Goal: Communication & Community: Answer question/provide support

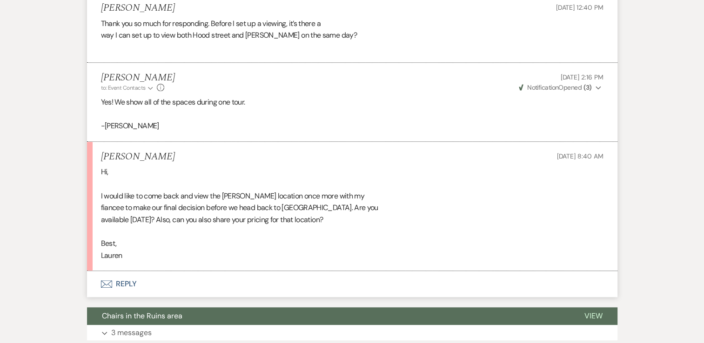
scroll to position [939, 0]
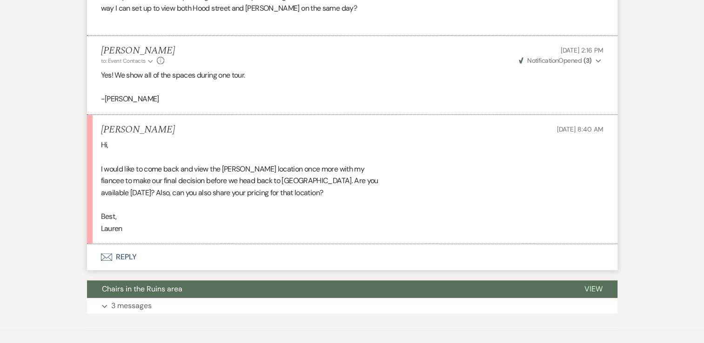
click at [123, 255] on button "Envelope Reply" at bounding box center [352, 257] width 530 height 26
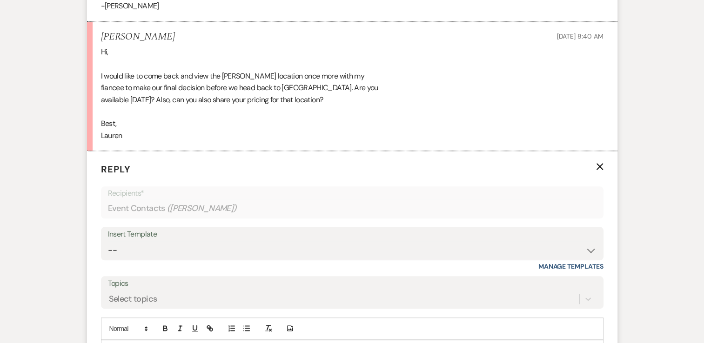
scroll to position [1049, 0]
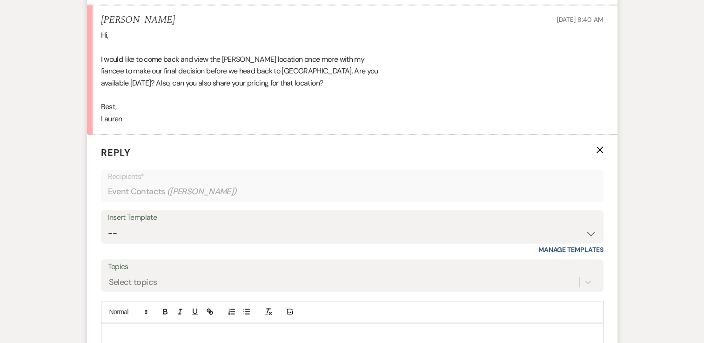
click at [176, 324] on div at bounding box center [351, 334] width 501 height 21
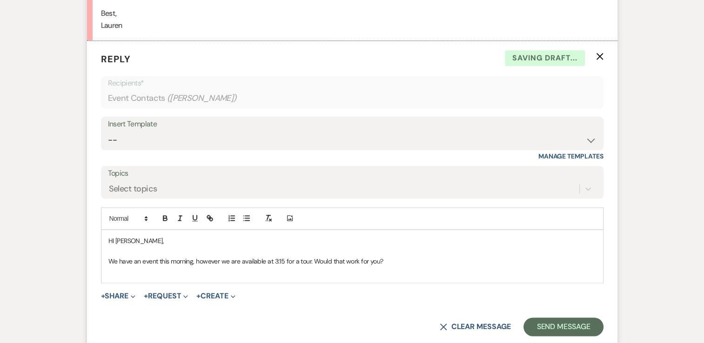
scroll to position [1143, 0]
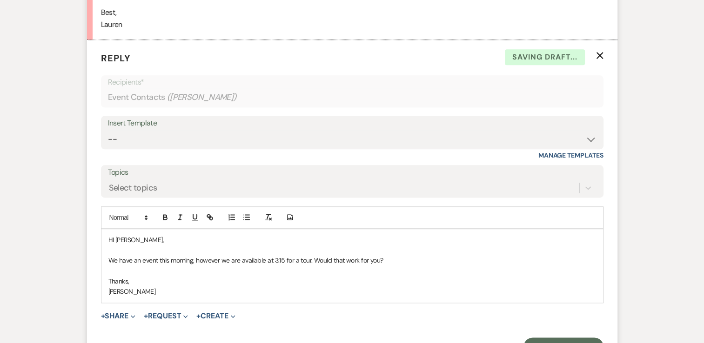
click at [112, 241] on p "HI Lauren," at bounding box center [352, 240] width 488 height 10
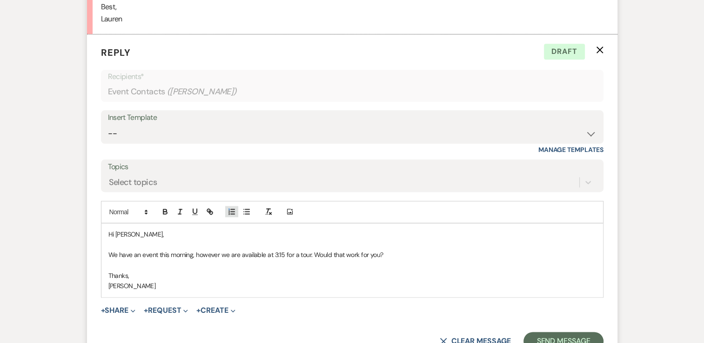
scroll to position [1226, 0]
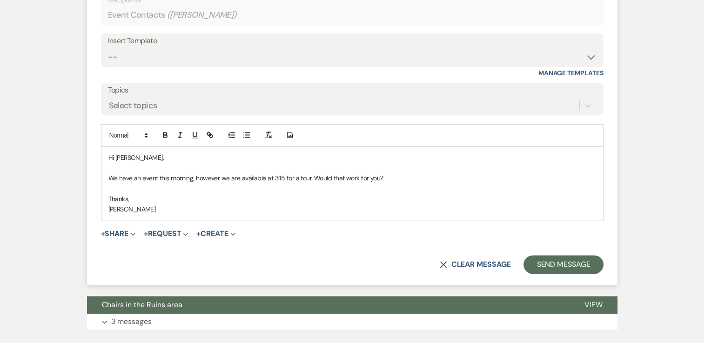
click at [402, 175] on p "We have an event this morning, however we are available at 3:15 for a tour. Wou…" at bounding box center [352, 178] width 488 height 10
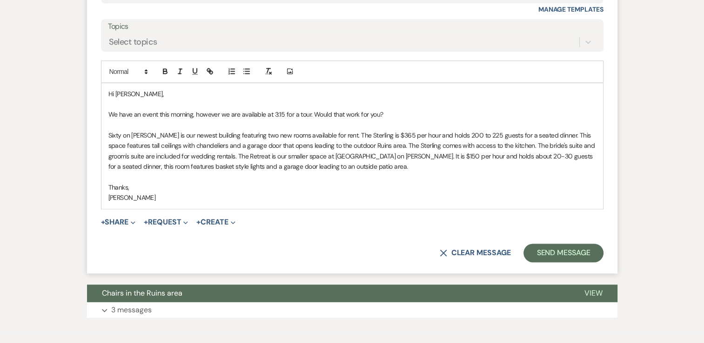
scroll to position [1336, 0]
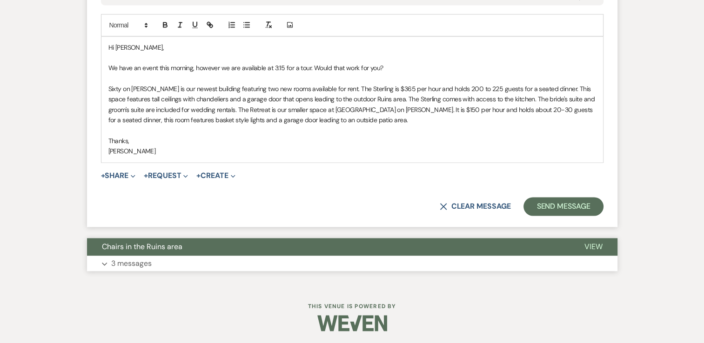
click at [257, 267] on button "Expand 3 messages" at bounding box center [352, 264] width 530 height 16
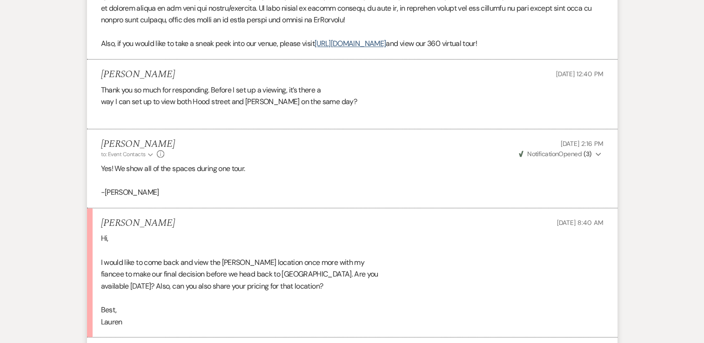
scroll to position [851, 0]
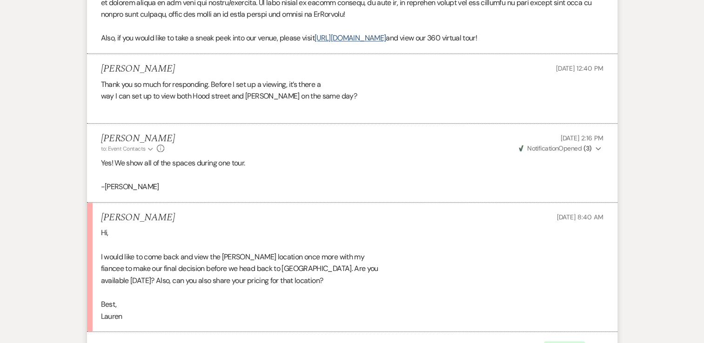
click at [257, 267] on div "Hi, I would like to come back and view the Sims location once more with my fian…" at bounding box center [352, 274] width 502 height 95
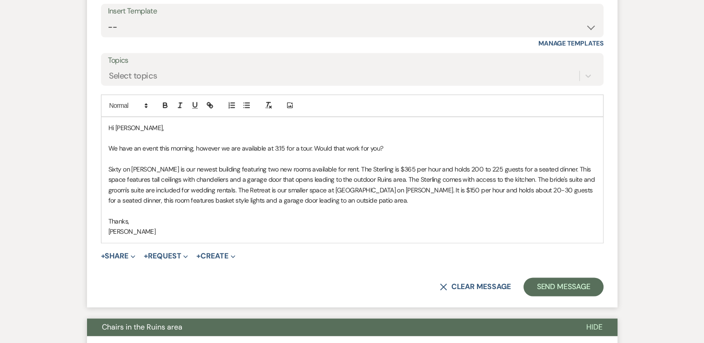
scroll to position [1256, 0]
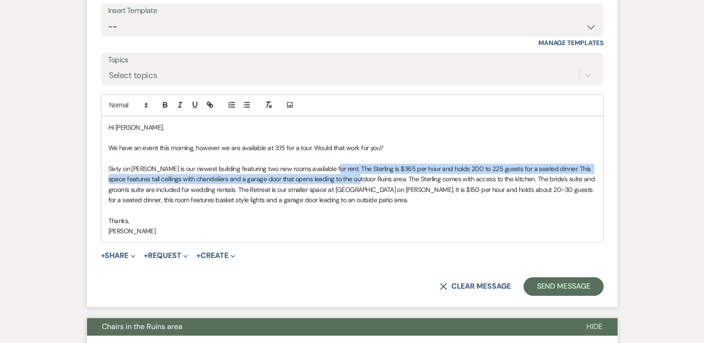
drag, startPoint x: 326, startPoint y: 168, endPoint x: 341, endPoint y: 176, distance: 16.7
click at [341, 176] on p "Sixty on [PERSON_NAME] is our newest building featuring two new rooms available…" at bounding box center [352, 185] width 488 height 42
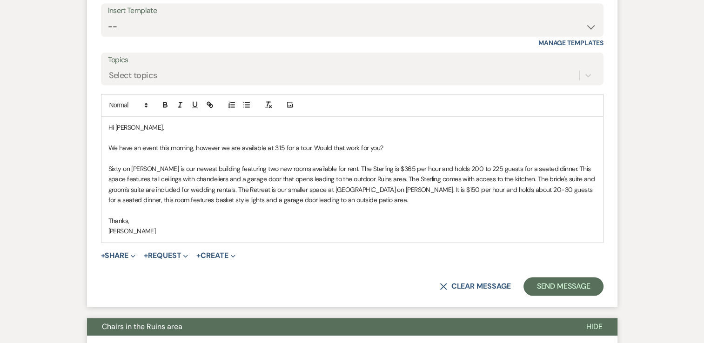
click at [321, 164] on p "Sixty on [PERSON_NAME] is our newest building featuring two new rooms available…" at bounding box center [352, 185] width 488 height 42
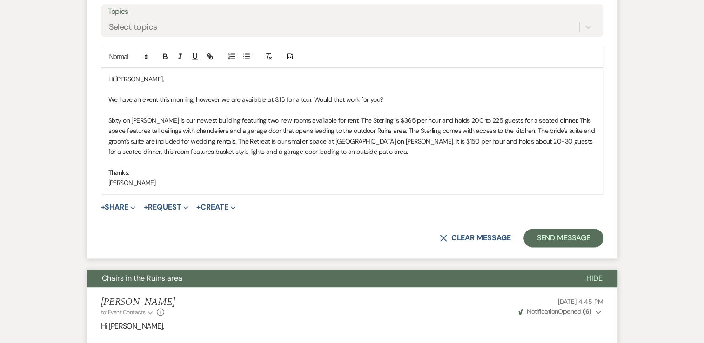
scroll to position [1306, 0]
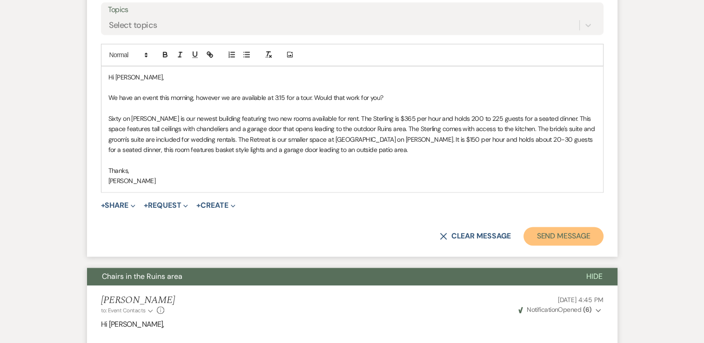
click at [569, 237] on button "Send Message" at bounding box center [563, 236] width 80 height 19
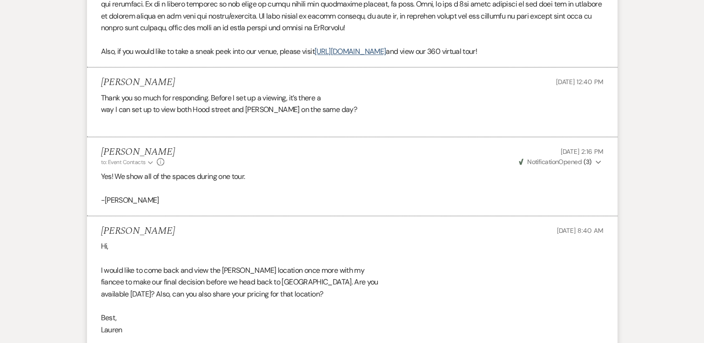
scroll to position [809, 0]
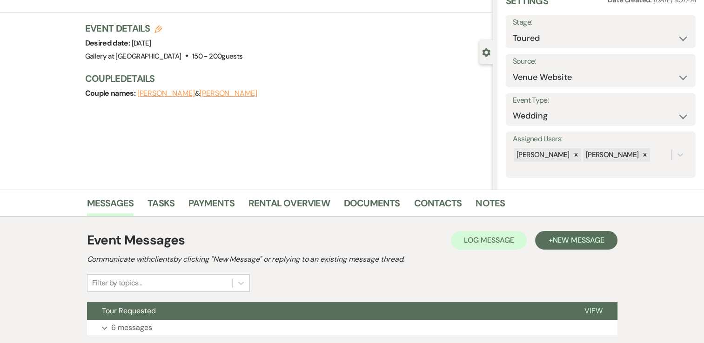
scroll to position [3, 0]
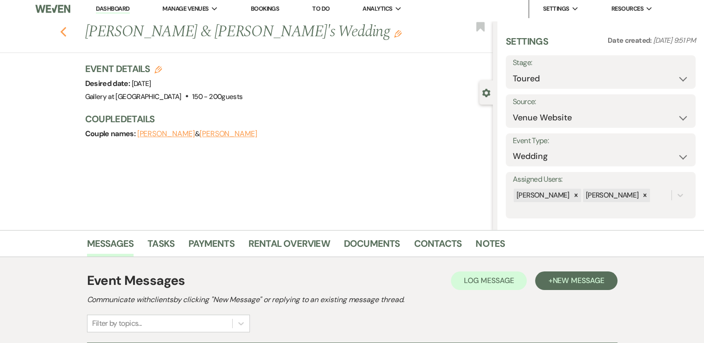
click at [65, 37] on icon "Previous" at bounding box center [63, 32] width 7 height 11
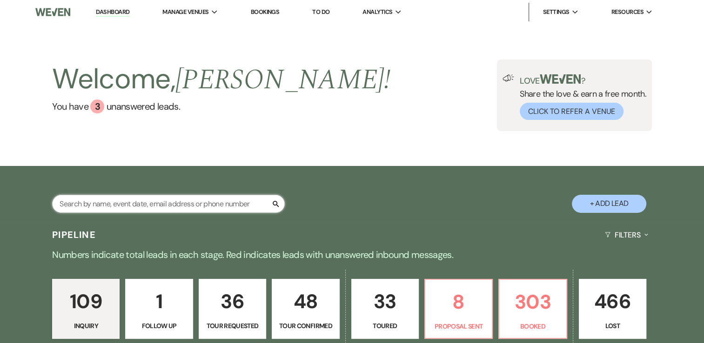
click at [239, 214] on div "Search" at bounding box center [168, 208] width 233 height 26
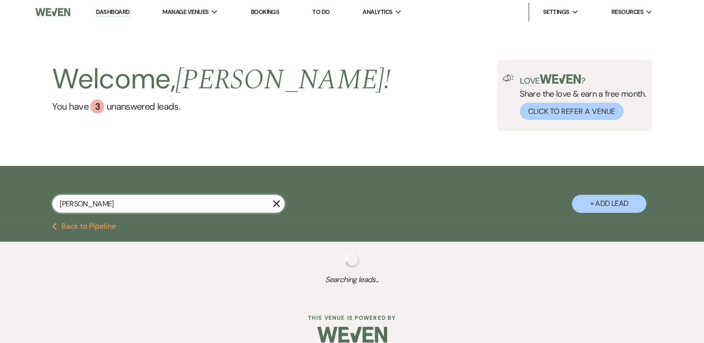
type input "lauren michell"
select select "5"
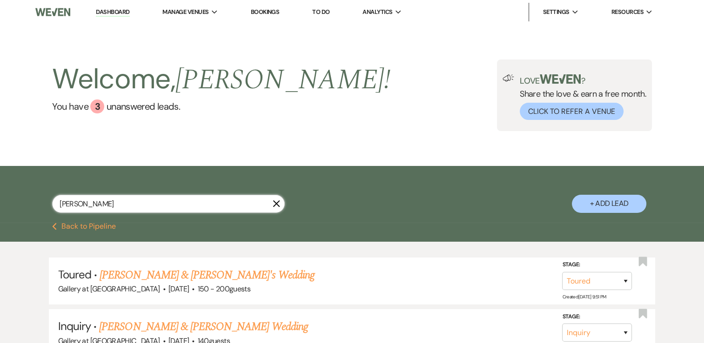
type input "lauren michell"
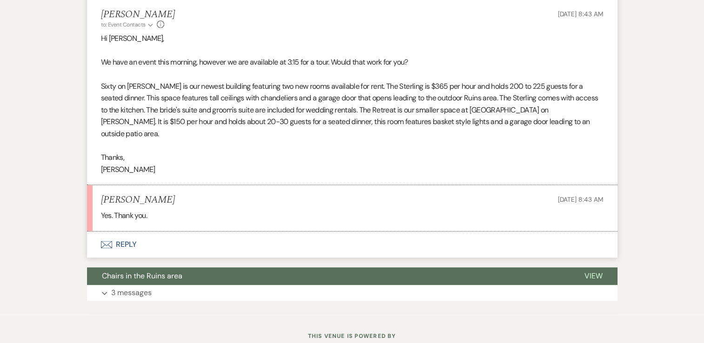
click at [274, 232] on button "Envelope Reply" at bounding box center [352, 245] width 530 height 26
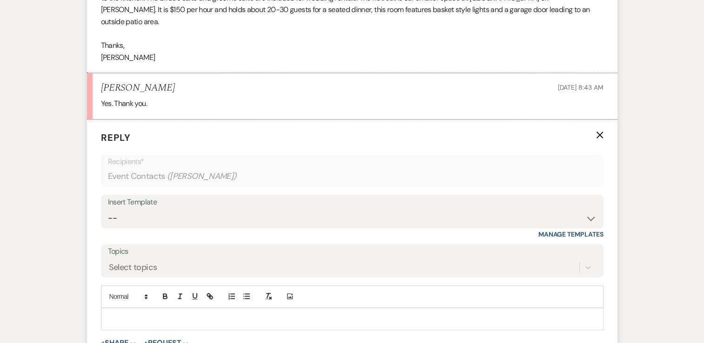
scroll to position [1309, 0]
click at [231, 314] on p at bounding box center [352, 319] width 488 height 10
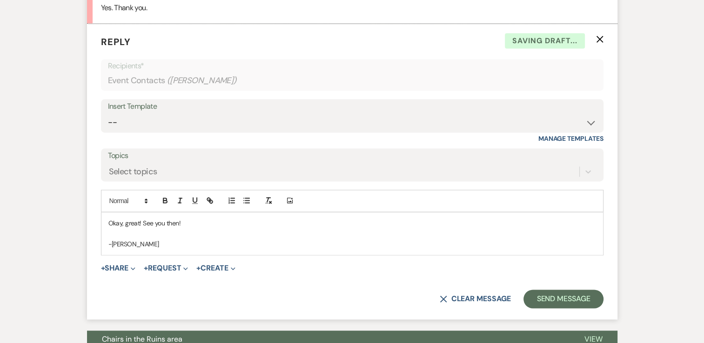
scroll to position [1408, 0]
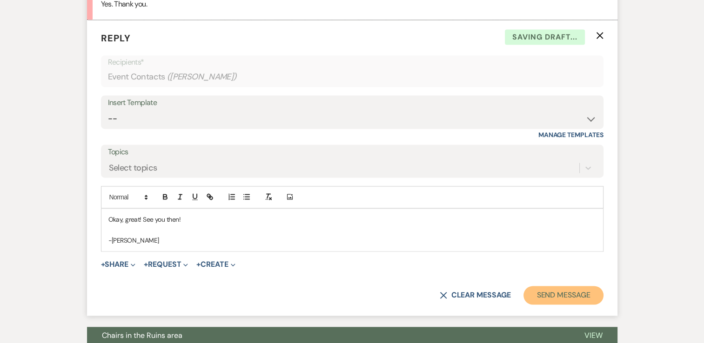
click at [570, 286] on button "Send Message" at bounding box center [563, 295] width 80 height 19
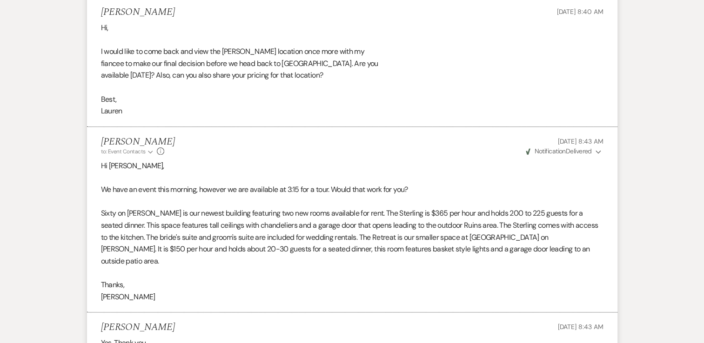
scroll to position [1059, 0]
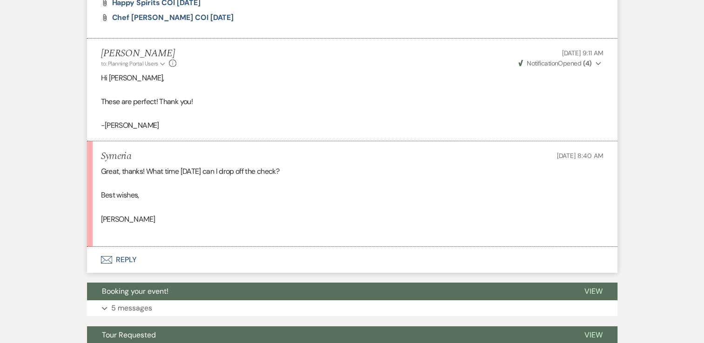
scroll to position [3325, 0]
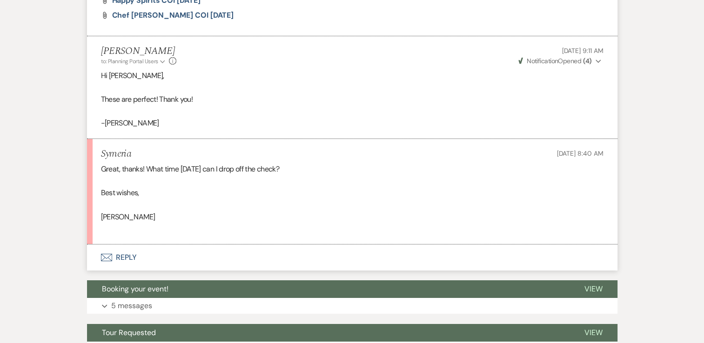
click at [217, 250] on button "Envelope Reply" at bounding box center [352, 258] width 530 height 26
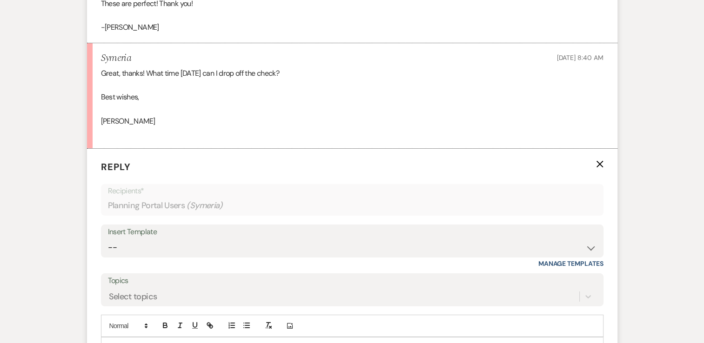
scroll to position [3464, 0]
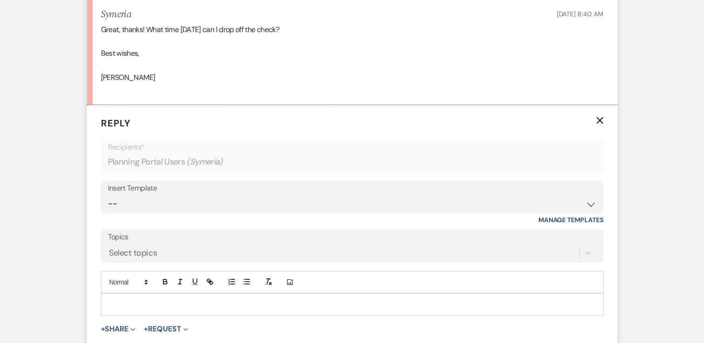
click at [300, 300] on p at bounding box center [352, 305] width 488 height 10
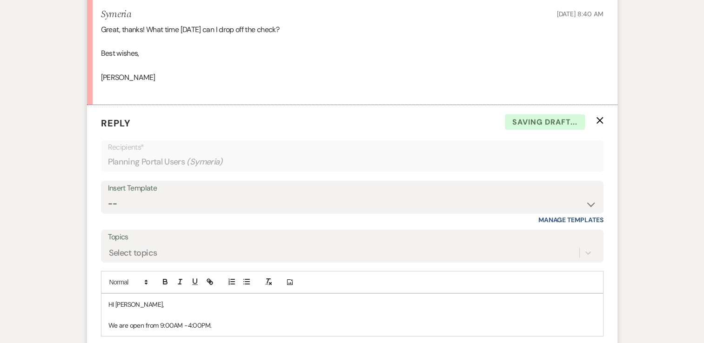
click at [182, 321] on p "We are open from 9:00AM -4:00PM." at bounding box center [352, 326] width 488 height 10
click at [112, 300] on p "HI Symeria," at bounding box center [352, 305] width 488 height 10
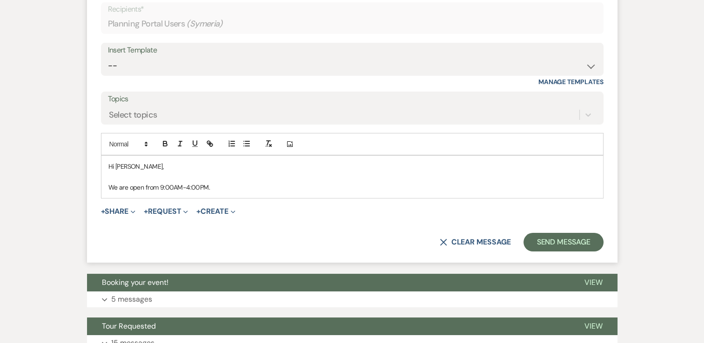
scroll to position [3604, 0]
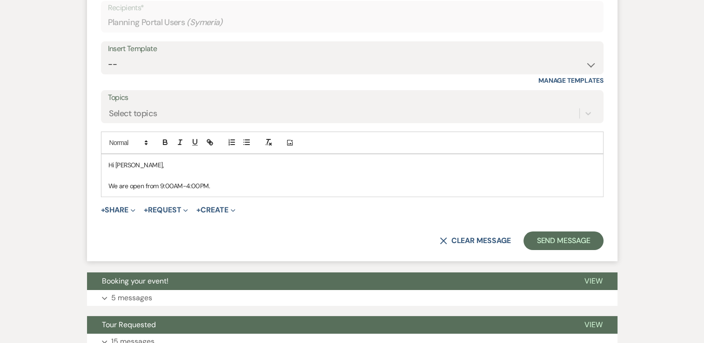
click at [230, 181] on p "We are open from 9:00AM-4:00PM." at bounding box center [352, 186] width 488 height 10
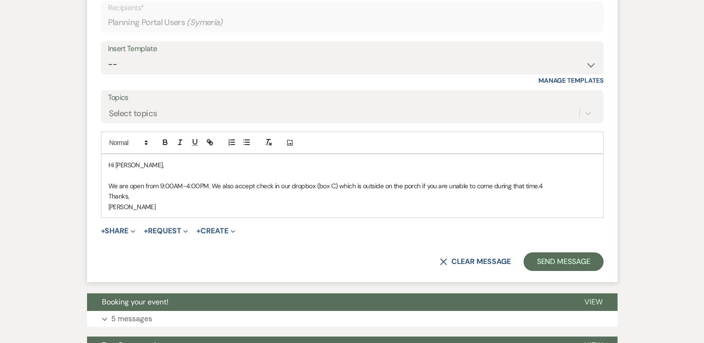
drag, startPoint x: 577, startPoint y: 171, endPoint x: 563, endPoint y: 163, distance: 16.7
click at [570, 181] on p "We are open from 9:00AM-4:00PM. We also accept check in our dropbox (box C) whi…" at bounding box center [352, 186] width 488 height 10
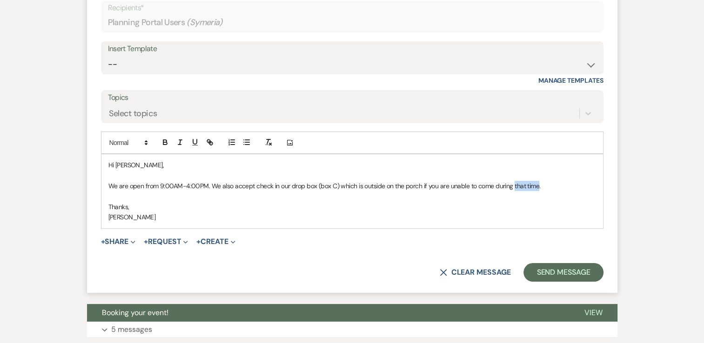
drag, startPoint x: 536, startPoint y: 174, endPoint x: 511, endPoint y: 174, distance: 24.7
click at [511, 181] on p "We are open from 9:00AM-4:00PM. We also accept check in our drop box (box C) wh…" at bounding box center [352, 186] width 488 height 10
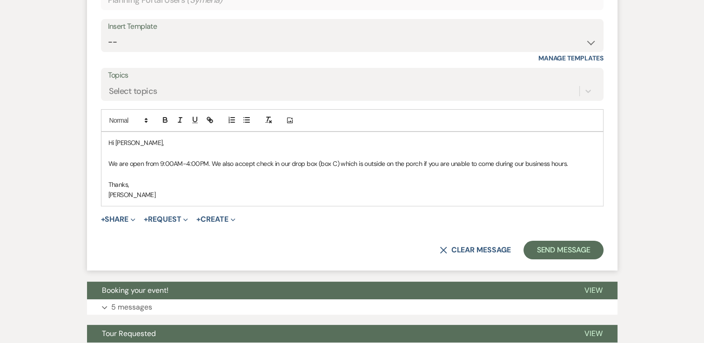
scroll to position [3626, 0]
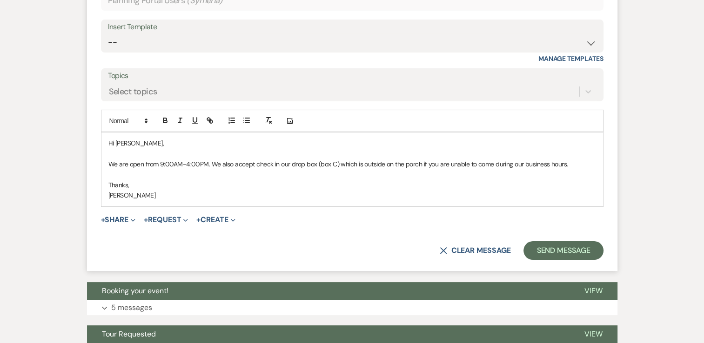
click at [541, 218] on form "Reply X Draft Recipients* Planning Portal Users ( Symeria ) Insert Template -- …" at bounding box center [352, 107] width 530 height 327
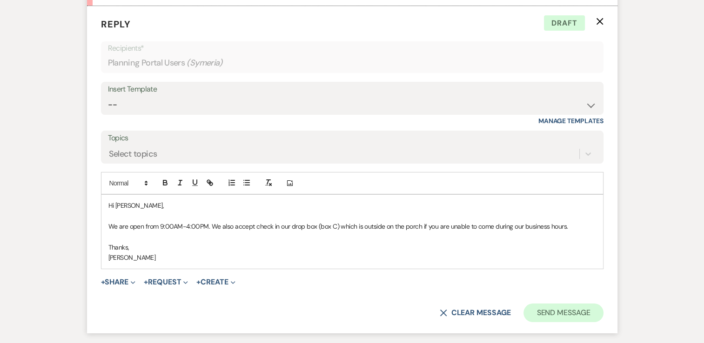
scroll to position [3564, 0]
click at [561, 303] on button "Send Message" at bounding box center [563, 312] width 80 height 19
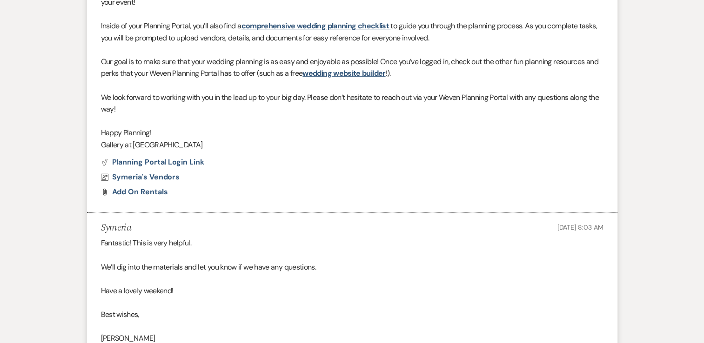
scroll to position [0, 0]
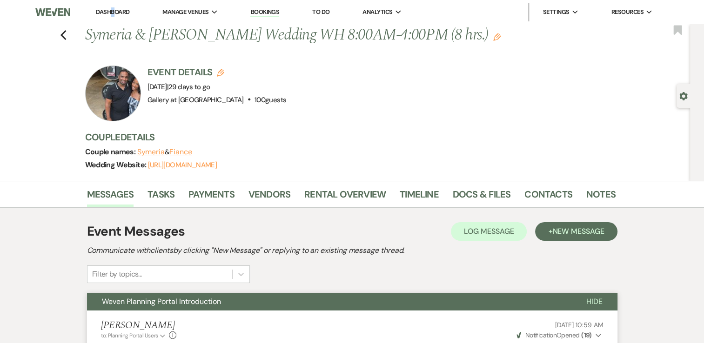
click at [114, 16] on li "Dashboard" at bounding box center [112, 12] width 43 height 19
drag, startPoint x: 114, startPoint y: 16, endPoint x: 112, endPoint y: 11, distance: 5.4
click at [112, 11] on link "Dashboard" at bounding box center [112, 12] width 33 height 8
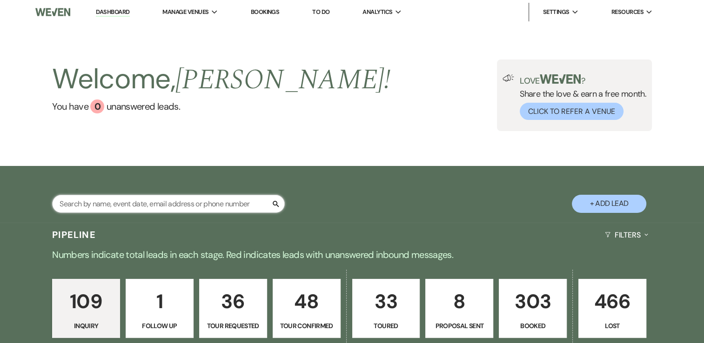
click at [155, 205] on input "text" at bounding box center [168, 204] width 233 height 18
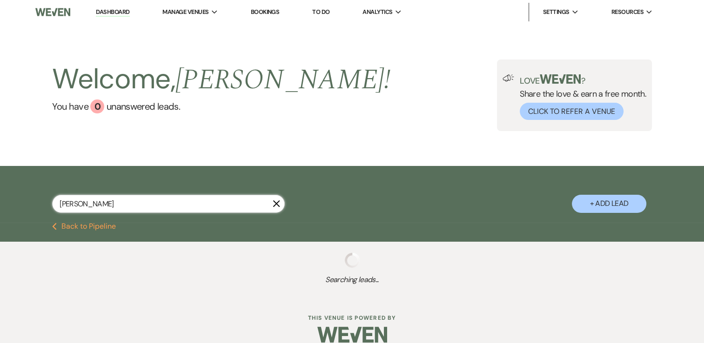
type input "robert greer"
select select "8"
select select "5"
select select "8"
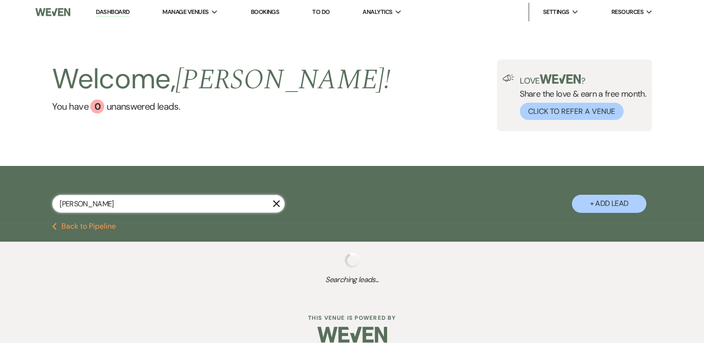
select select "2"
select select "8"
select select "5"
select select "8"
select select "5"
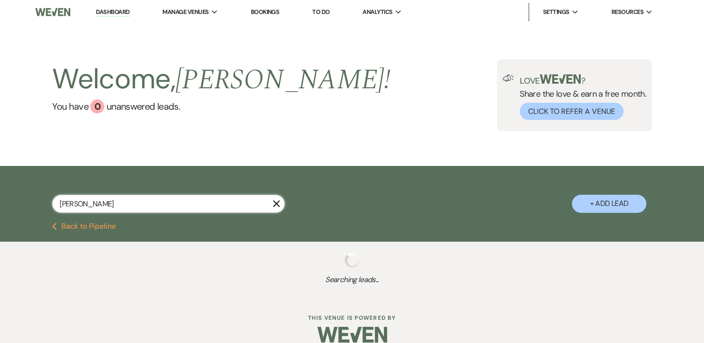
select select "8"
select select "5"
select select "8"
select select "5"
select select "8"
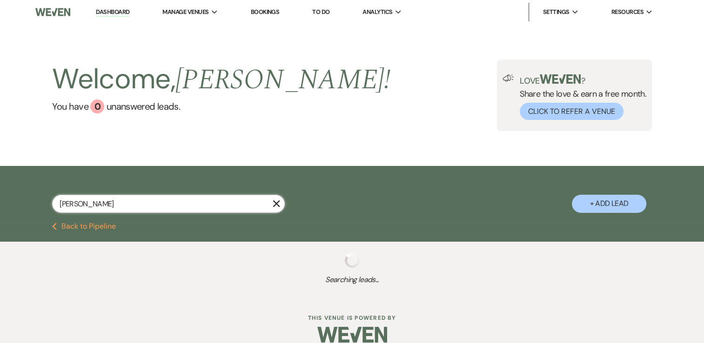
select select "5"
select select "8"
select select "5"
select select "8"
select select "5"
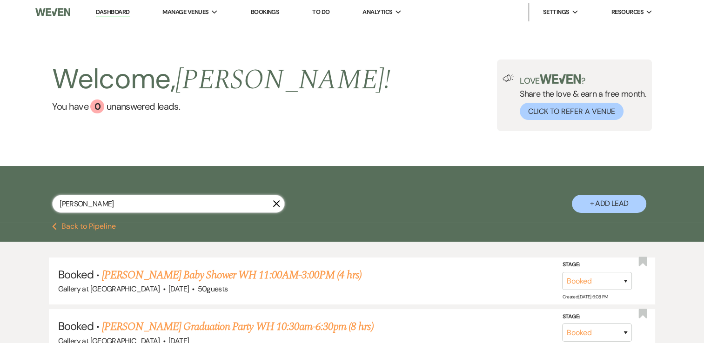
select select "8"
select select "5"
select select "2"
select select "8"
select select "5"
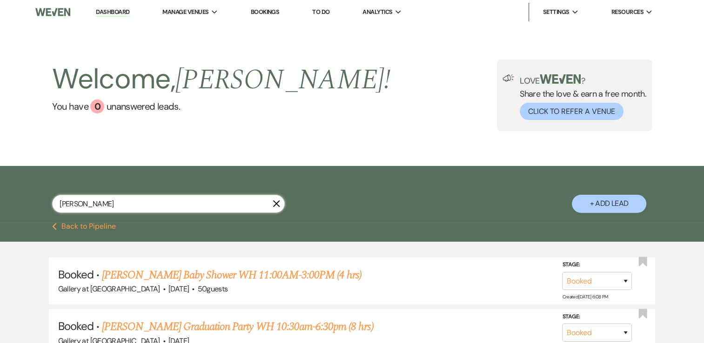
select select "8"
select select "5"
select select "8"
select select "5"
click at [237, 273] on link "Robert Greer's Baby Shower WH 11:00AM-3:00PM (4 hrs)" at bounding box center [232, 275] width 260 height 17
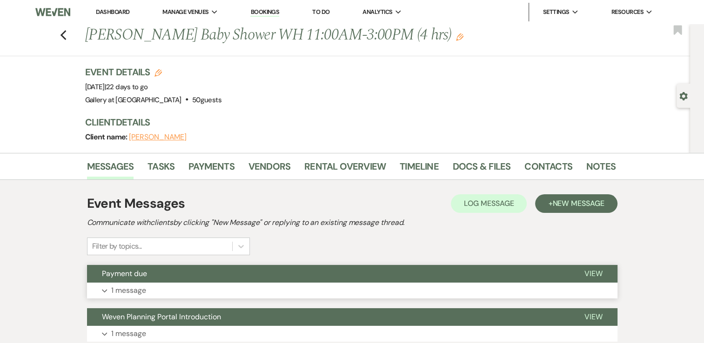
click at [272, 287] on button "Expand 1 message" at bounding box center [352, 291] width 530 height 16
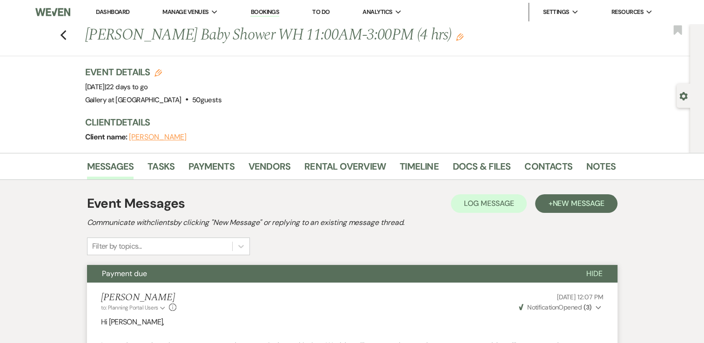
click at [99, 8] on link "Dashboard" at bounding box center [112, 12] width 33 height 8
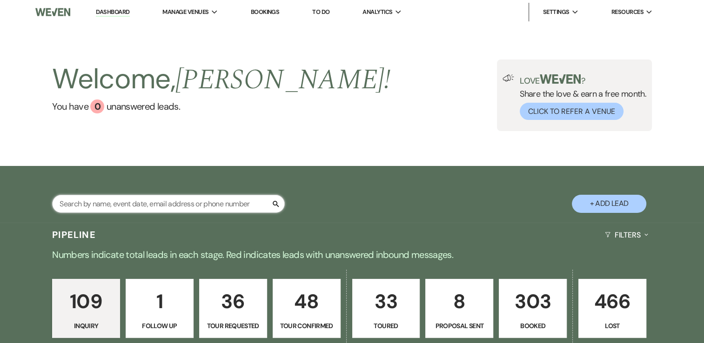
click at [250, 204] on input "text" at bounding box center [168, 204] width 233 height 18
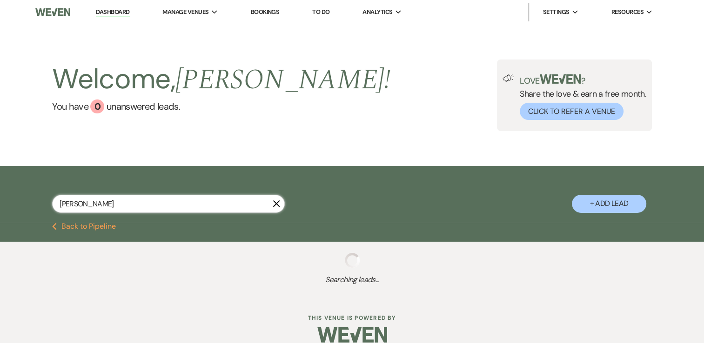
type input "kamal"
select select "8"
select select "4"
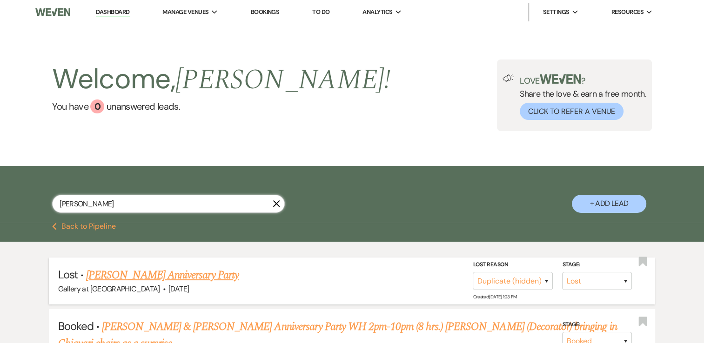
type input "kamal"
click at [164, 275] on link "Kamal Ricketts's Anniversary Party" at bounding box center [162, 275] width 153 height 17
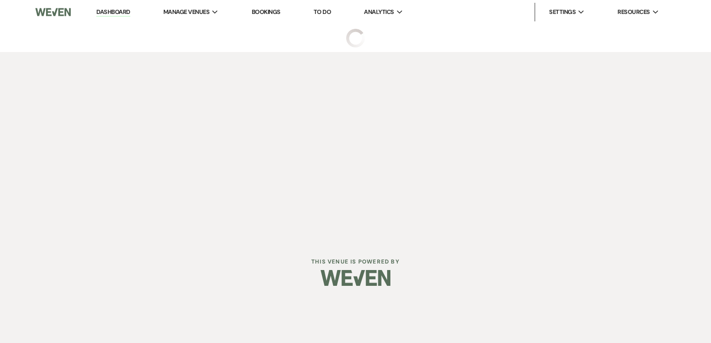
select select "8"
select select "4"
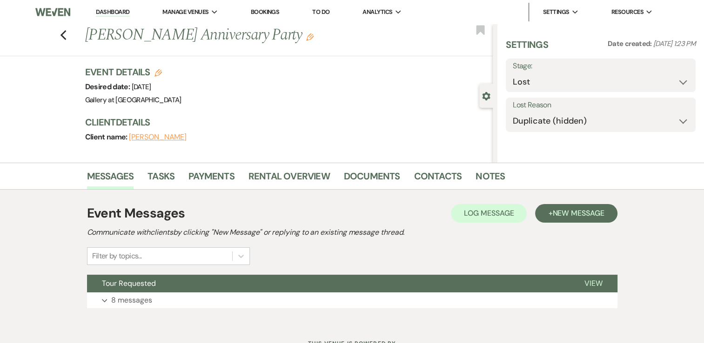
select select "5"
select select "17"
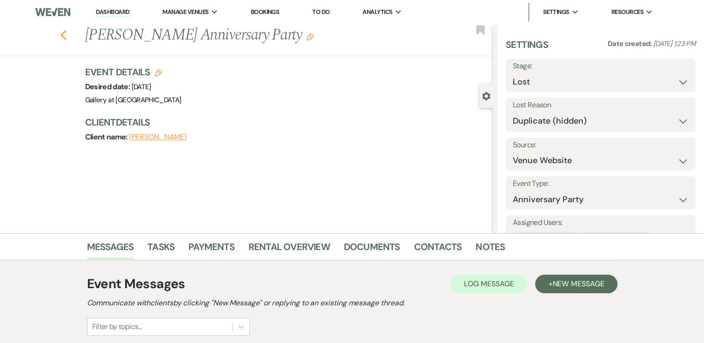
click at [66, 32] on use "button" at bounding box center [63, 35] width 6 height 10
select select "8"
select select "4"
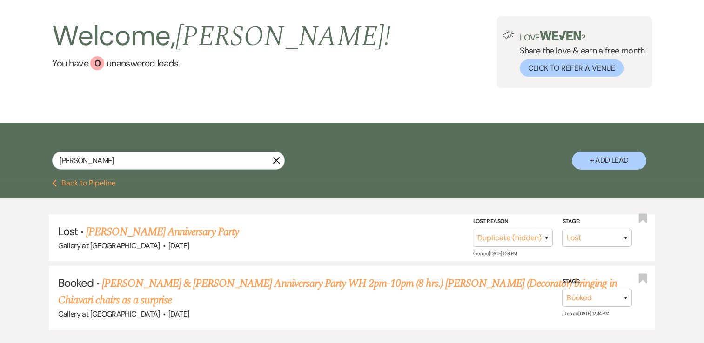
scroll to position [104, 0]
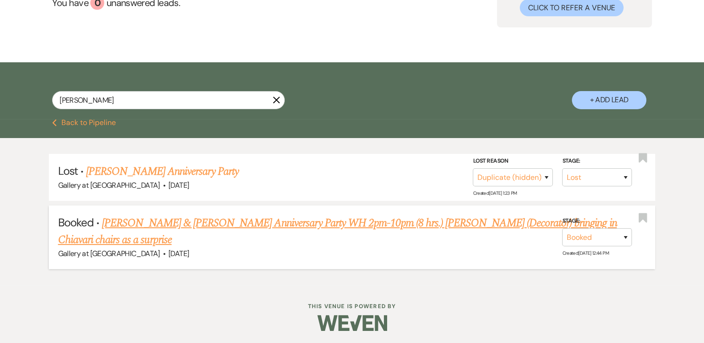
click at [336, 223] on link "Ricardo Ricketts & Kamal Ricketts's Anniversary Party WH 2pm-10pm (8 hrs.) Nina…" at bounding box center [337, 231] width 559 height 33
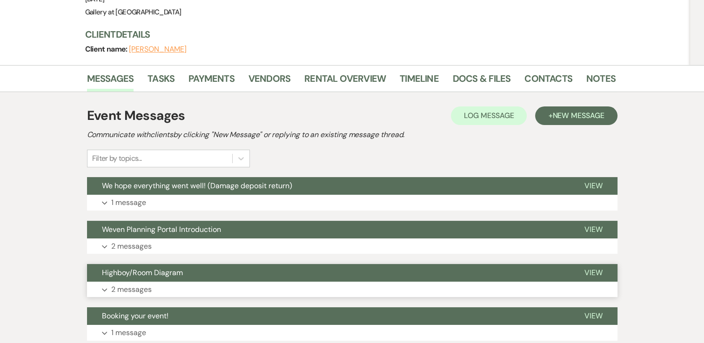
scroll to position [140, 0]
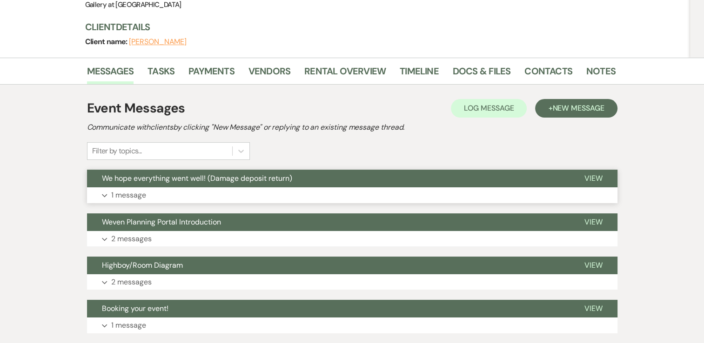
click at [288, 187] on button "Expand 1 message" at bounding box center [352, 195] width 530 height 16
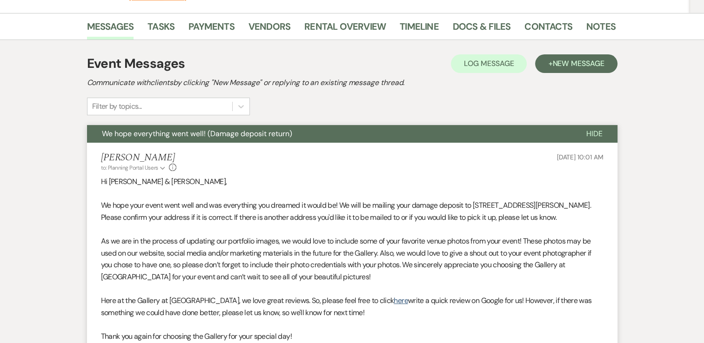
scroll to position [47, 0]
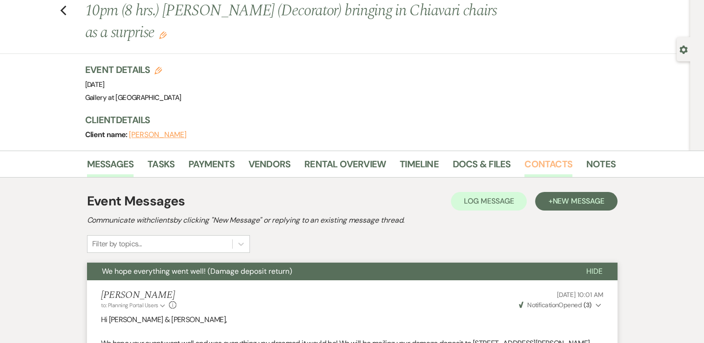
click at [534, 157] on link "Contacts" at bounding box center [548, 167] width 48 height 20
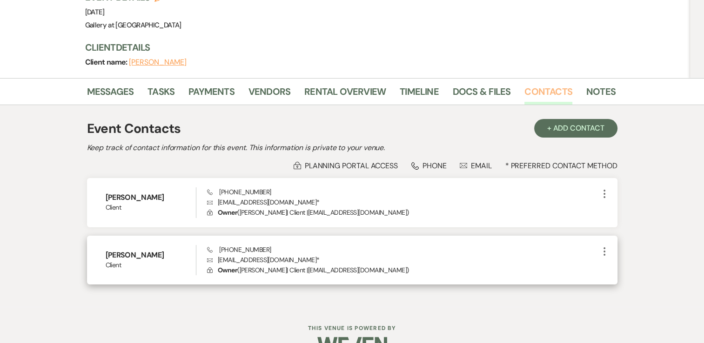
scroll to position [120, 0]
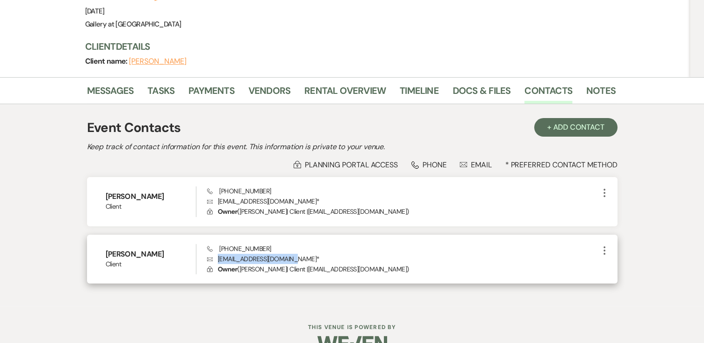
drag, startPoint x: 288, startPoint y: 234, endPoint x: 219, endPoint y: 236, distance: 69.8
click at [219, 254] on p "Envelope kamalricketts@gmail.com *" at bounding box center [402, 259] width 391 height 10
copy p "kamalricketts@gmail.com"
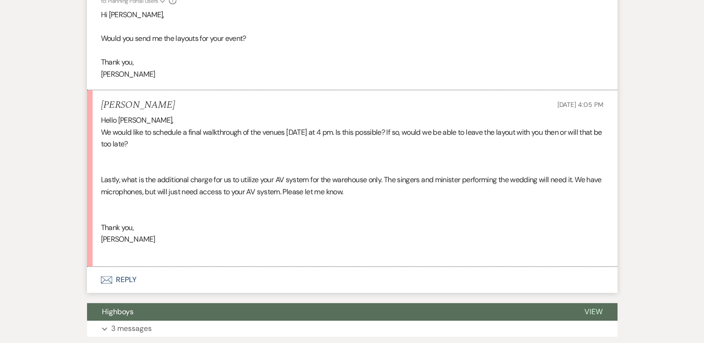
click at [230, 278] on button "Envelope Reply" at bounding box center [352, 280] width 530 height 26
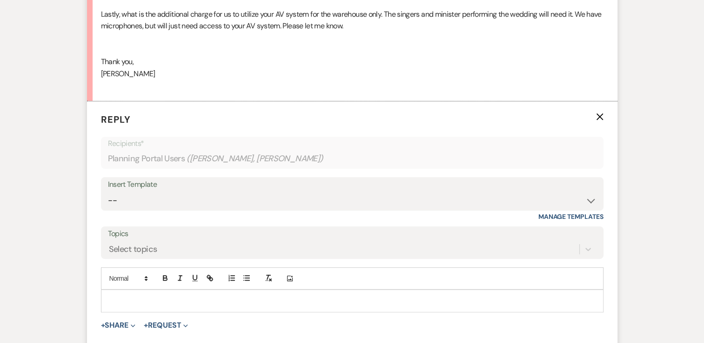
scroll to position [497, 0]
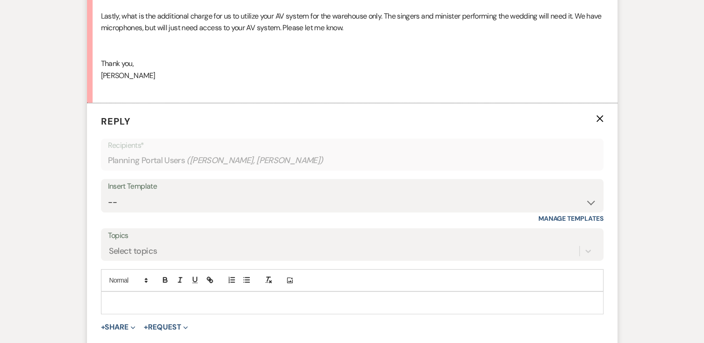
click at [231, 295] on div at bounding box center [351, 302] width 501 height 21
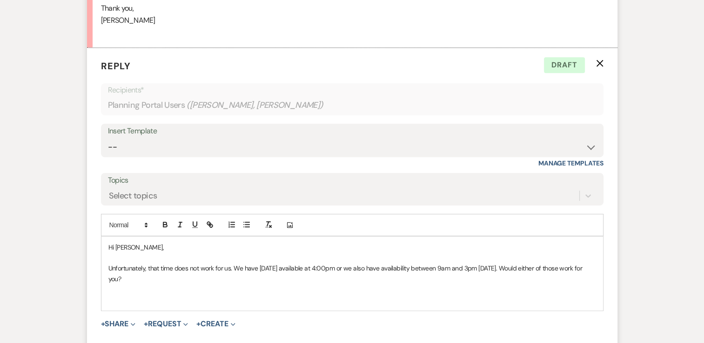
scroll to position [556, 0]
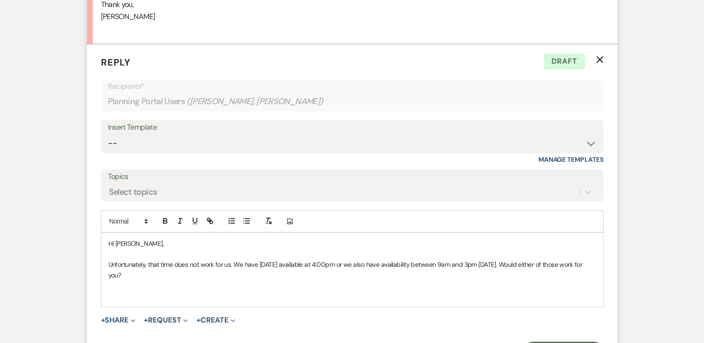
drag, startPoint x: 243, startPoint y: 264, endPoint x: 211, endPoint y: 274, distance: 33.4
click at [211, 274] on p "Unfortunately, that time does not work for us. We have [DATE] available at 4:00…" at bounding box center [352, 270] width 488 height 21
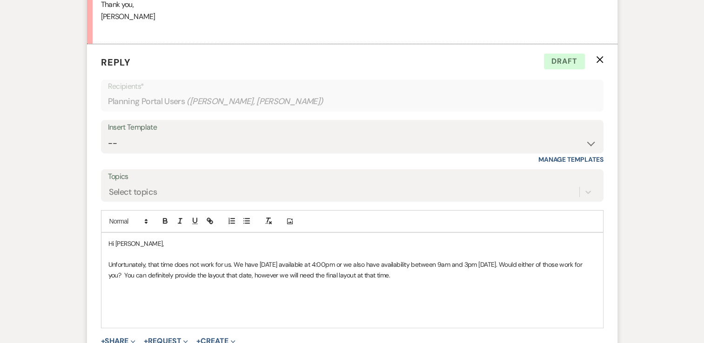
click at [170, 285] on p at bounding box center [352, 286] width 488 height 10
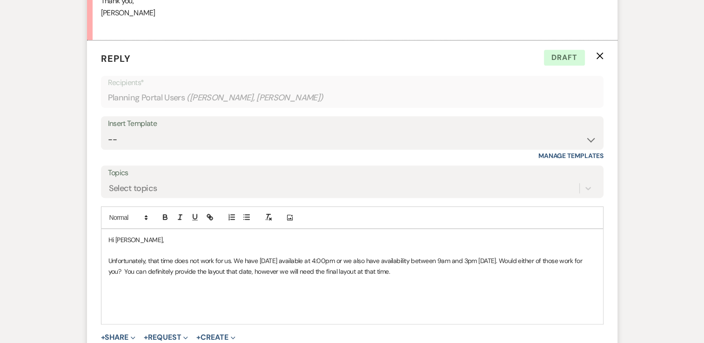
scroll to position [564, 0]
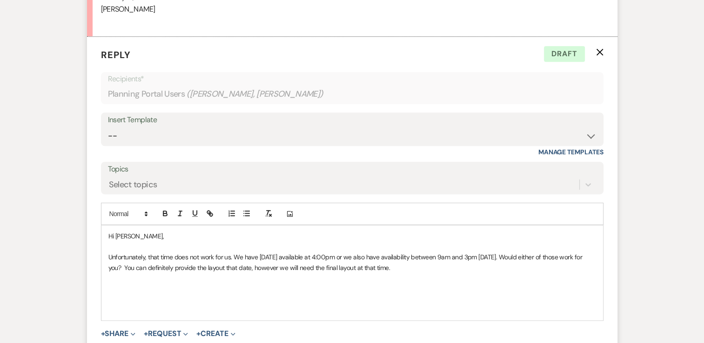
click at [132, 294] on p at bounding box center [352, 299] width 488 height 10
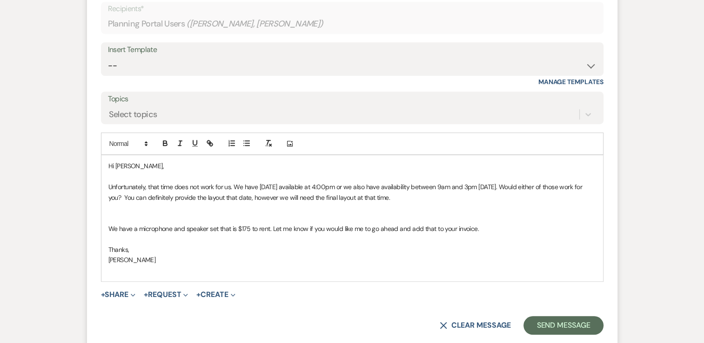
scroll to position [633, 0]
click at [127, 216] on p at bounding box center [352, 219] width 488 height 10
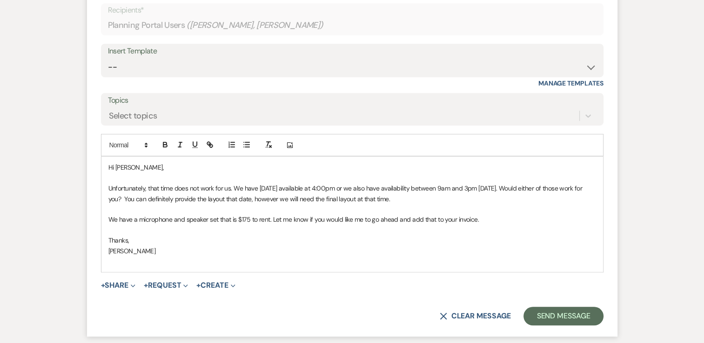
click at [148, 253] on p "[PERSON_NAME]" at bounding box center [352, 251] width 488 height 10
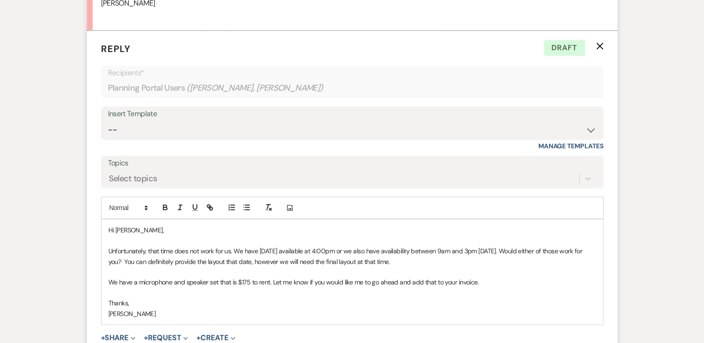
scroll to position [569, 0]
click at [299, 254] on p "Unfortunately, that time does not work for us. We have Tuesday the 24th availab…" at bounding box center [352, 257] width 488 height 21
click at [361, 255] on p "Unfortunately, that time does not work for us. We have Tuesday the 23rd availab…" at bounding box center [352, 257] width 488 height 21
click at [373, 251] on p "Unfortunately, that time does not work for us. We have Tuesday the 23rd availab…" at bounding box center [352, 257] width 488 height 21
click at [262, 258] on p "Unfortunately, that time does not work for us. We have Tuesday the 23rd availab…" at bounding box center [352, 257] width 488 height 21
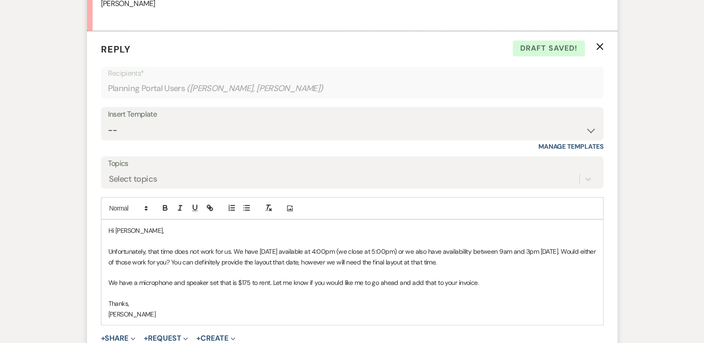
click at [260, 256] on p "Unfortunately, that time does not work for us. We have Tuesday the 23rd availab…" at bounding box center [352, 257] width 488 height 21
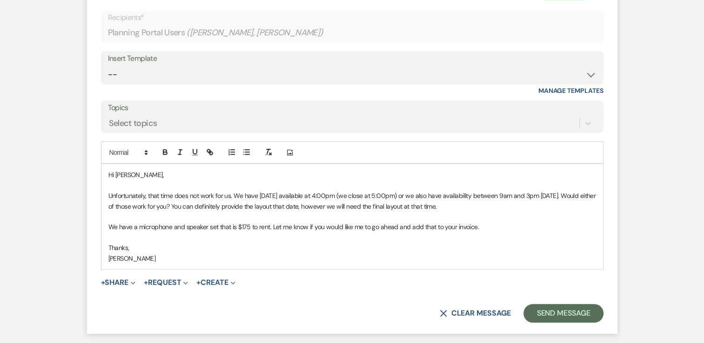
scroll to position [640, 0]
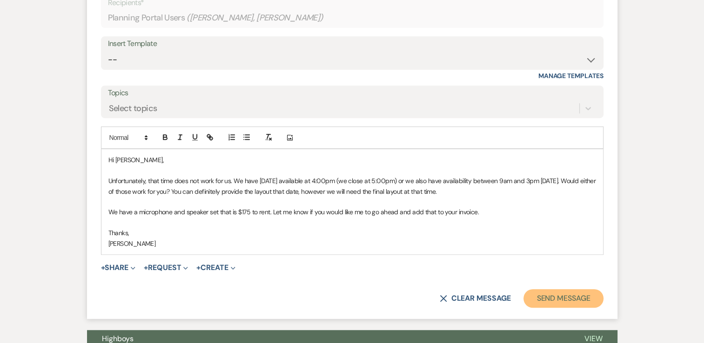
click at [570, 294] on button "Send Message" at bounding box center [563, 298] width 80 height 19
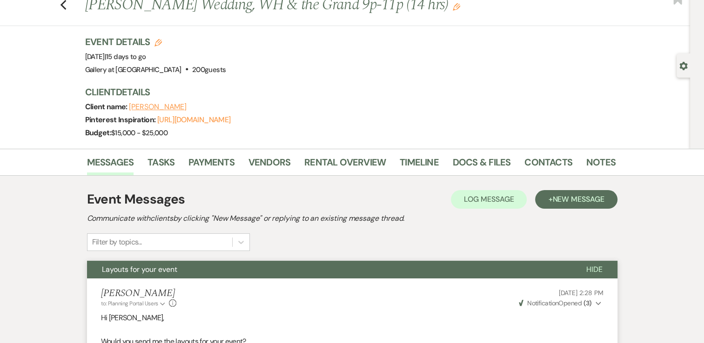
scroll to position [0, 0]
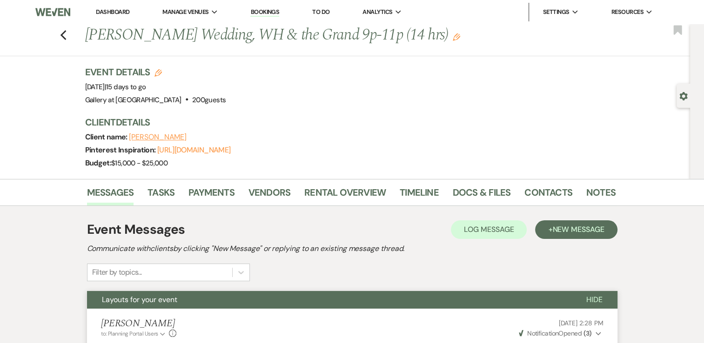
click at [112, 14] on link "Dashboard" at bounding box center [112, 12] width 33 height 8
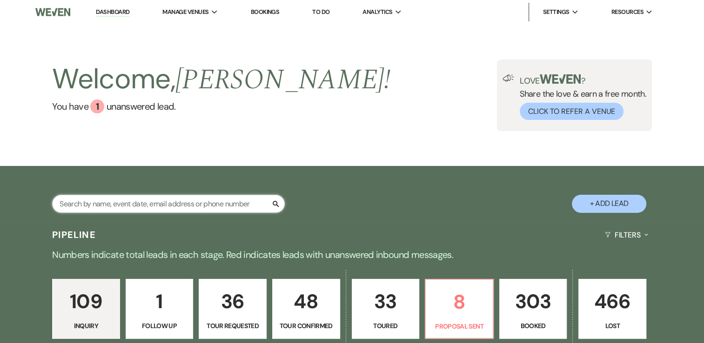
click at [188, 200] on input "text" at bounding box center [168, 204] width 233 height 18
type input "Chasity"
select select "4"
select select "8"
select select "5"
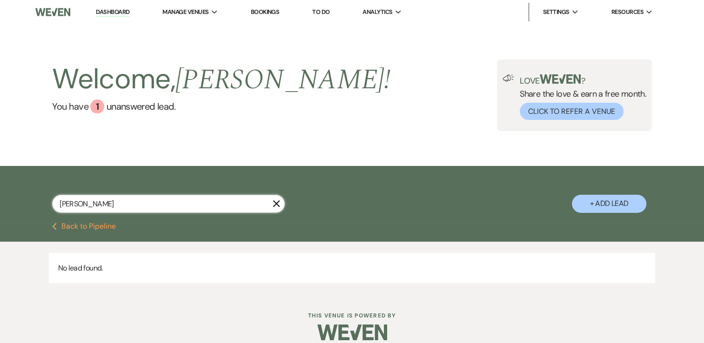
type input "Chasity"
select select "4"
select select "8"
select select "5"
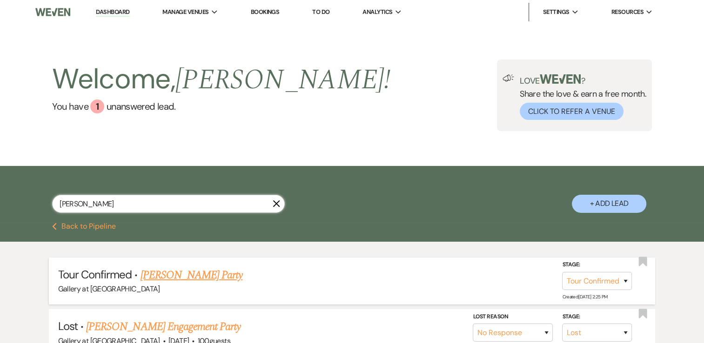
type input "Chasity"
click at [224, 280] on link "Chasity Smith's Party" at bounding box center [191, 275] width 102 height 17
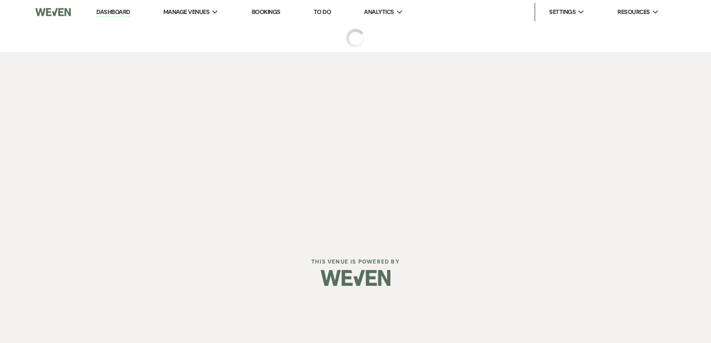
select select "4"
select select "22"
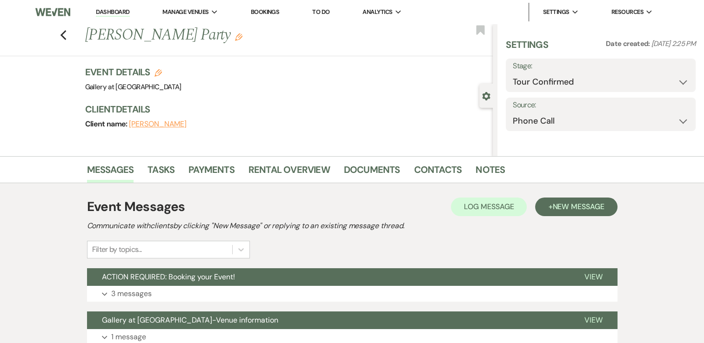
select select "13"
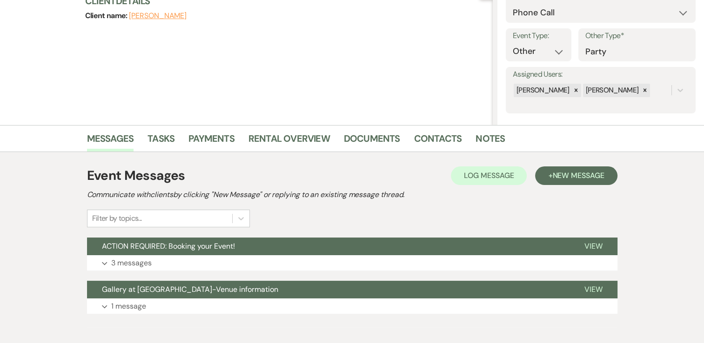
scroll to position [153, 0]
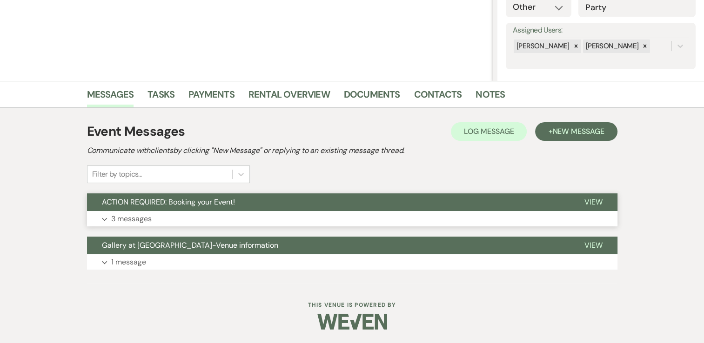
click at [239, 214] on button "Expand 3 messages" at bounding box center [352, 219] width 530 height 16
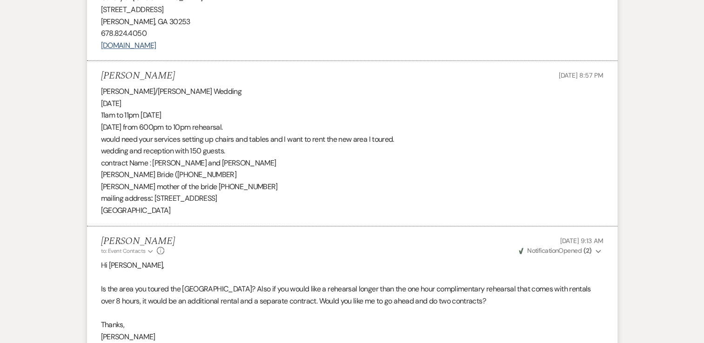
scroll to position [854, 0]
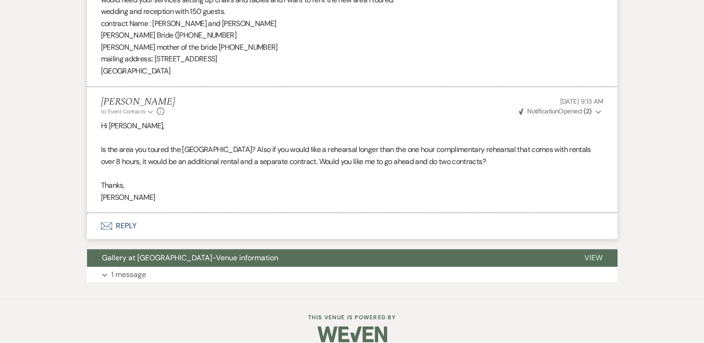
click at [280, 213] on button "Envelope Reply" at bounding box center [352, 226] width 530 height 26
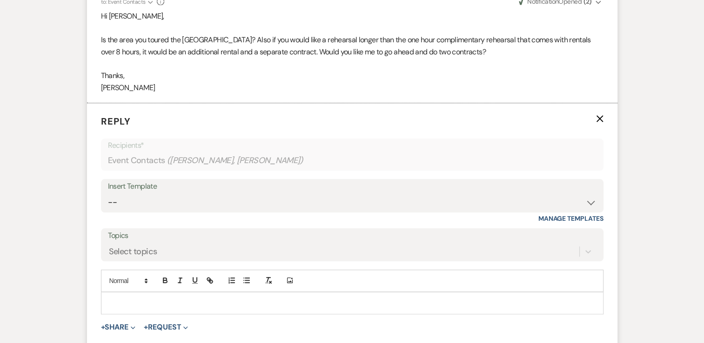
scroll to position [1087, 0]
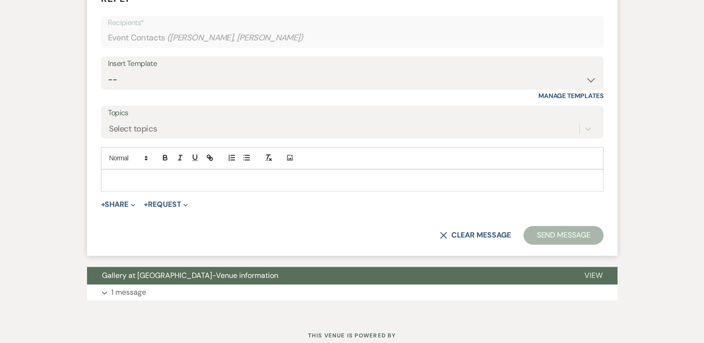
click at [266, 170] on div at bounding box center [351, 180] width 501 height 21
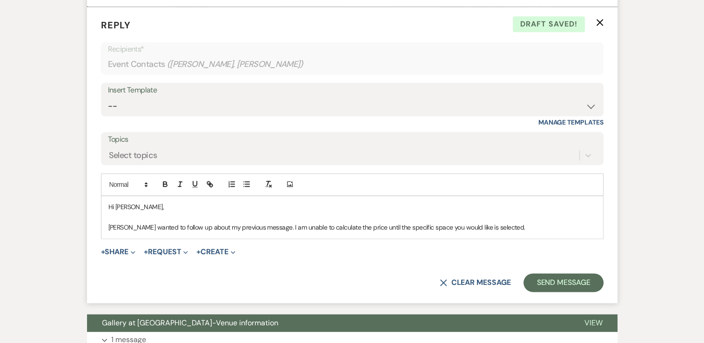
scroll to position [1125, 0]
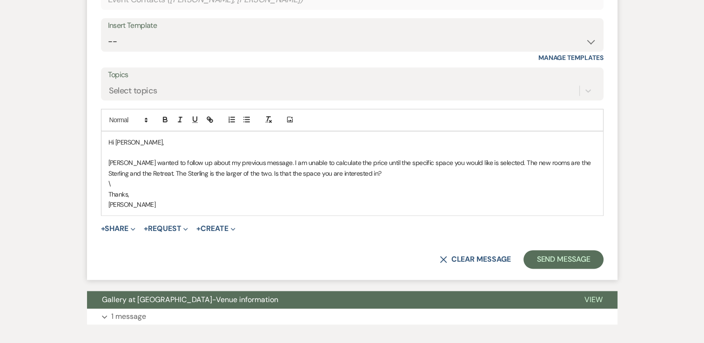
click at [117, 179] on p "\" at bounding box center [352, 184] width 488 height 10
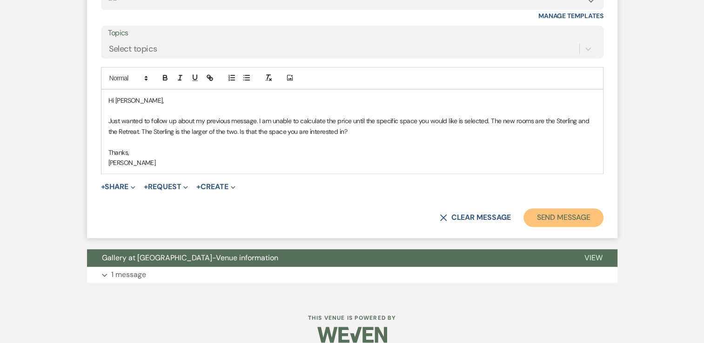
click at [547, 208] on button "Send Message" at bounding box center [563, 217] width 80 height 19
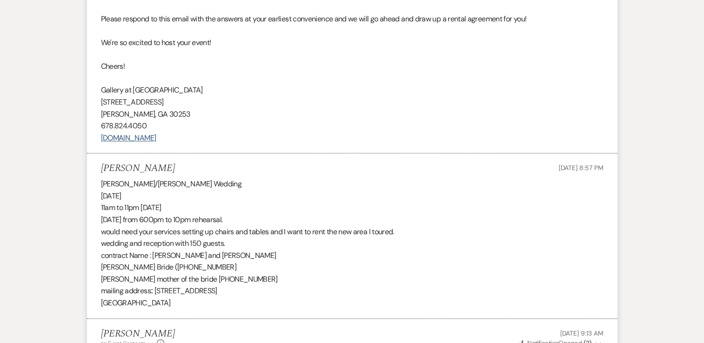
scroll to position [581, 0]
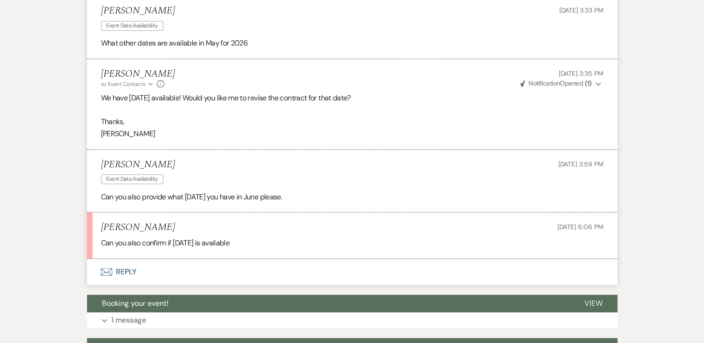
scroll to position [943, 0]
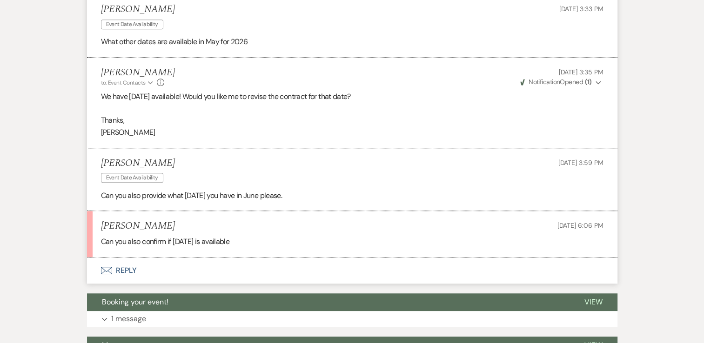
click at [201, 269] on button "Envelope Reply" at bounding box center [352, 271] width 530 height 26
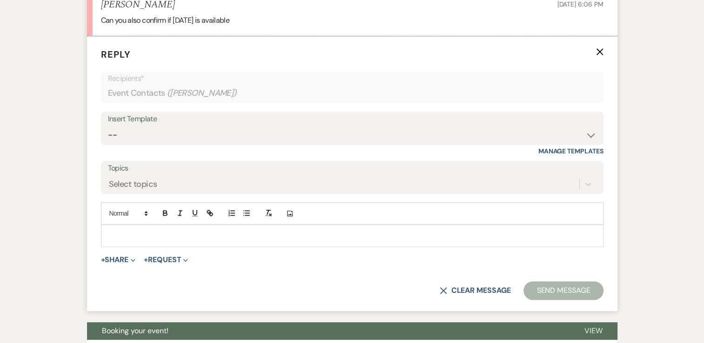
scroll to position [1176, 0]
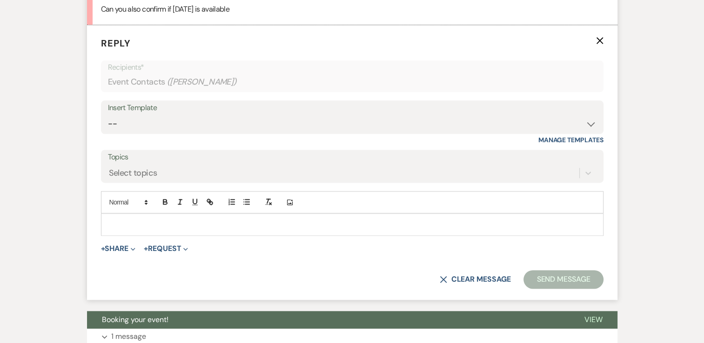
click at [194, 220] on p at bounding box center [352, 225] width 488 height 10
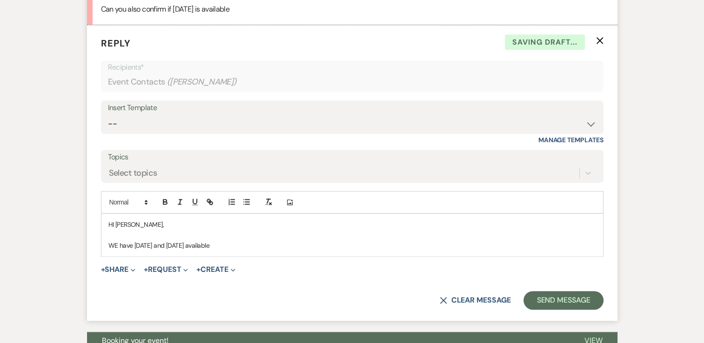
click at [119, 245] on p "WE have [DATE] and [DATE] available" at bounding box center [352, 246] width 488 height 10
click at [214, 245] on p "We have [DATE] and [DATE] available" at bounding box center [352, 246] width 488 height 10
drag, startPoint x: 217, startPoint y: 247, endPoint x: 105, endPoint y: 242, distance: 112.2
click at [105, 242] on div "HI [PERSON_NAME], We have [DATE] and [DATE] available" at bounding box center [351, 235] width 501 height 42
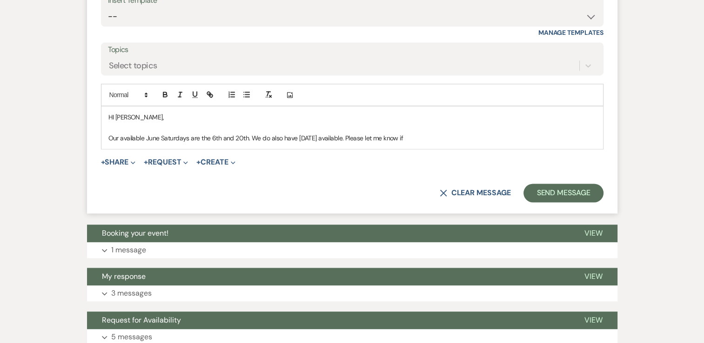
scroll to position [1316, 0]
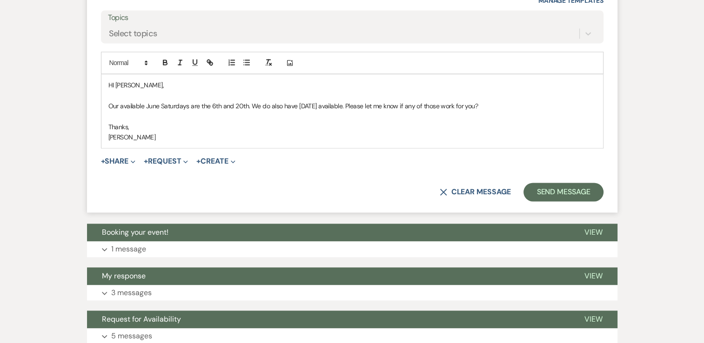
click at [114, 83] on p "HI [PERSON_NAME]," at bounding box center [352, 85] width 488 height 10
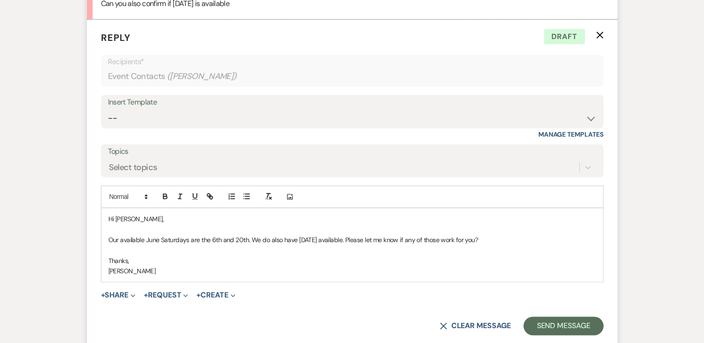
scroll to position [1176, 0]
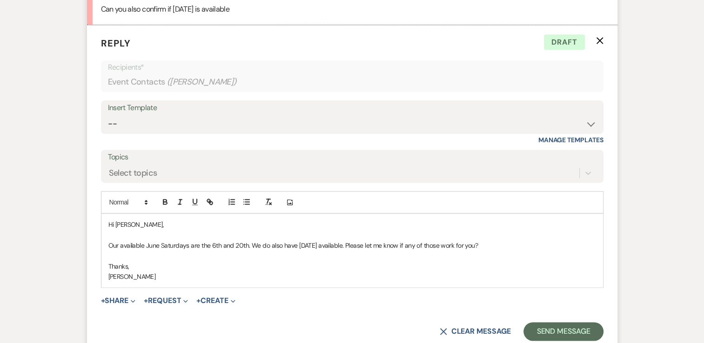
click at [183, 241] on p "Our available June Saturdays are the 6th and 20th. We do also have [DATE] avail…" at bounding box center [352, 246] width 488 height 10
click at [463, 248] on p "Our available June Saturdays are the 6th and 20th. We do also have [DATE] avail…" at bounding box center [352, 246] width 488 height 10
click at [425, 272] on p "[PERSON_NAME]" at bounding box center [352, 277] width 488 height 10
click at [522, 245] on p "Our available June Saturdays are the 6th and 20th. We do also have [DATE] avail…" at bounding box center [352, 246] width 488 height 10
click at [553, 325] on button "Send Message" at bounding box center [563, 331] width 80 height 19
